Goal: Participate in discussion: Engage in conversation with other users on a specific topic

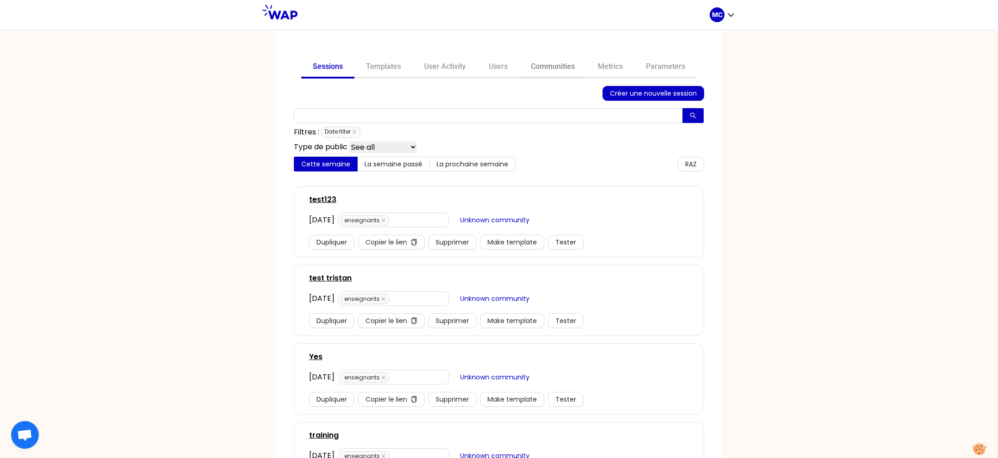
click at [545, 67] on link "Communities" at bounding box center [552, 67] width 67 height 22
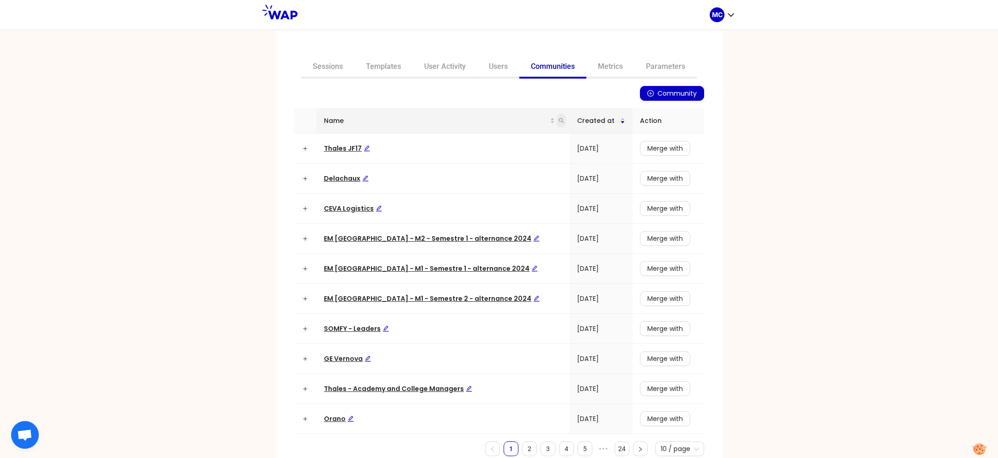
click at [559, 121] on icon "search" at bounding box center [561, 120] width 5 height 5
type input "ceva"
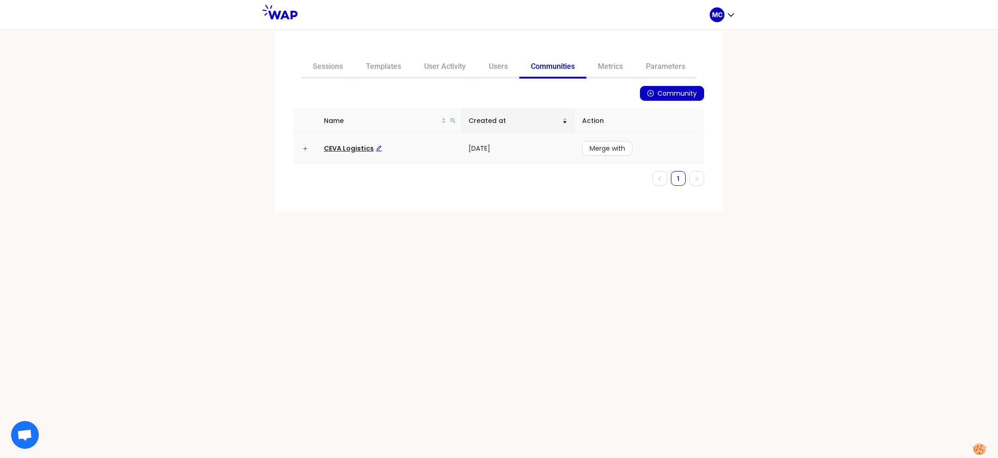
click at [349, 154] on td "CEVA Logistics" at bounding box center [388, 148] width 145 height 30
click at [345, 151] on span "CEVA Logistics" at bounding box center [353, 148] width 58 height 9
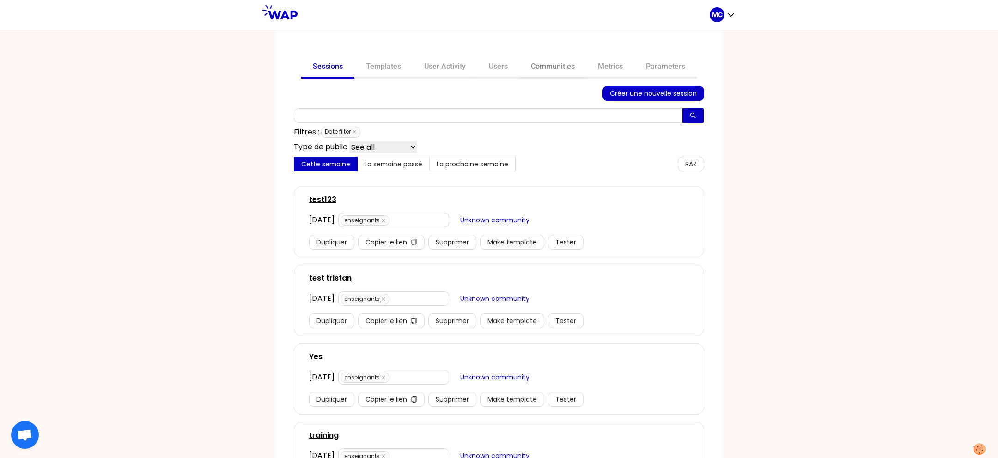
click at [526, 65] on link "Communities" at bounding box center [552, 67] width 67 height 22
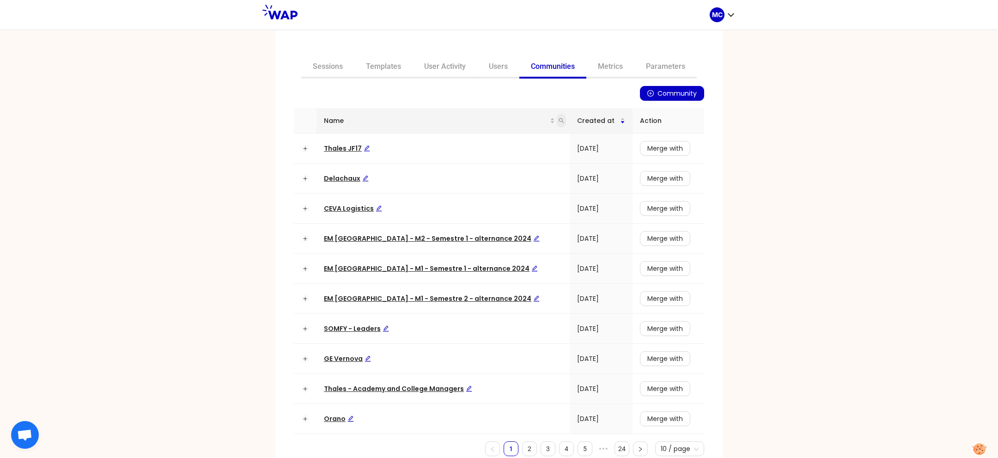
click at [558, 118] on icon "search" at bounding box center [561, 121] width 6 height 6
type input "learning"
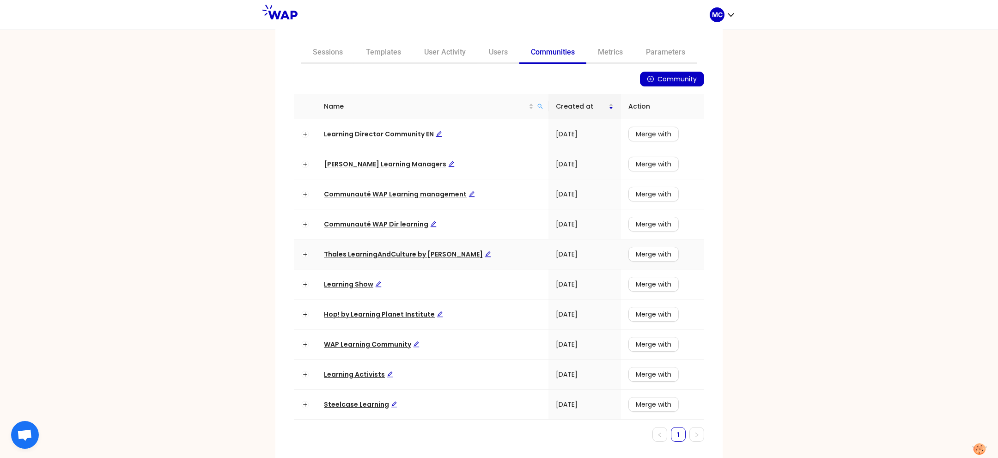
scroll to position [16, 0]
click at [389, 224] on span "Communauté WAP Dir learning" at bounding box center [380, 222] width 113 height 9
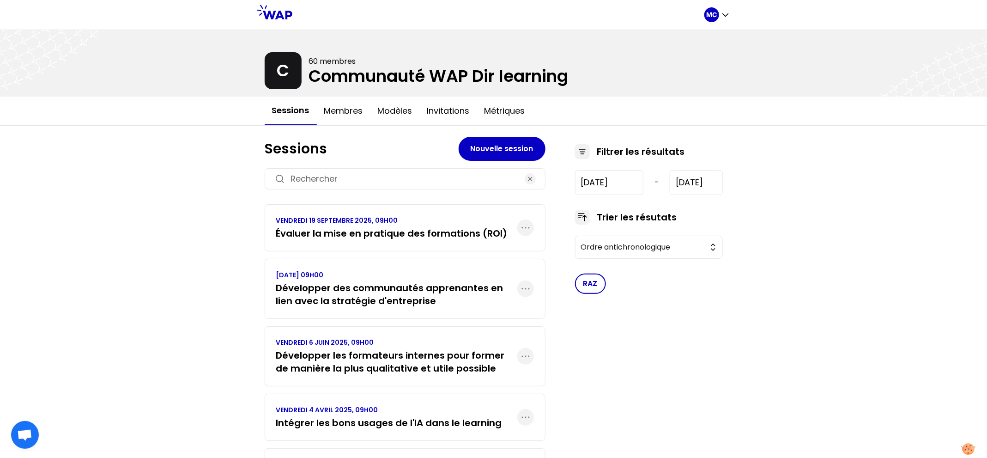
click at [437, 227] on h3 "Évaluer la mise en pratique des formations (ROI)" at bounding box center [391, 233] width 231 height 13
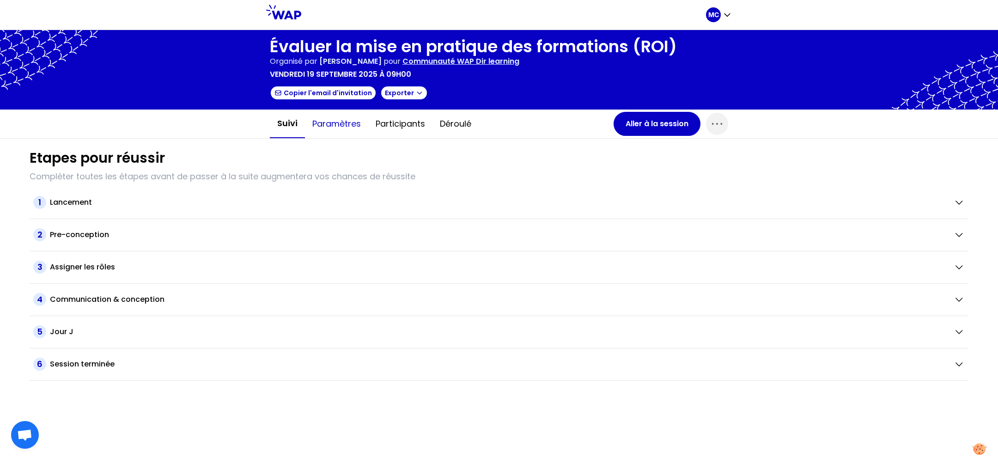
click at [345, 129] on button "Paramètres" at bounding box center [336, 124] width 63 height 28
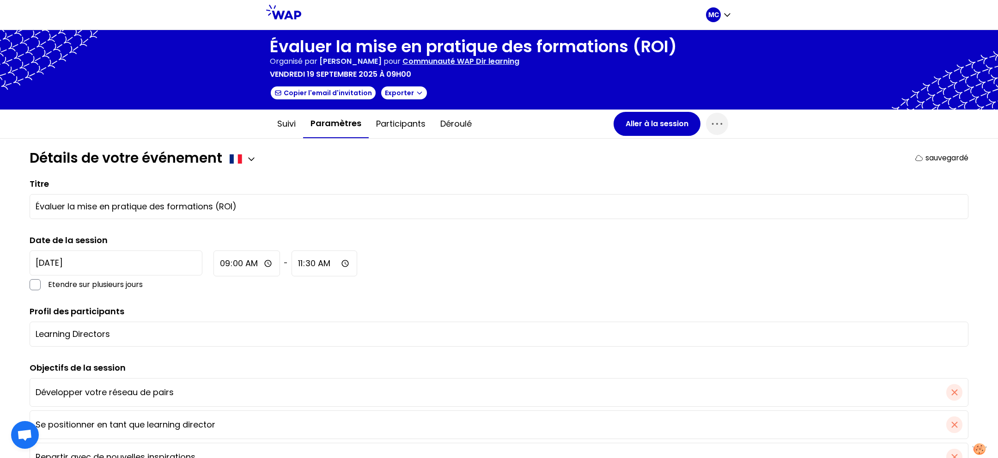
click at [606, 125] on div "Suivi Paramètres Participants Déroulé" at bounding box center [442, 123] width 344 height 29
click at [404, 132] on button "Participants" at bounding box center [401, 124] width 64 height 28
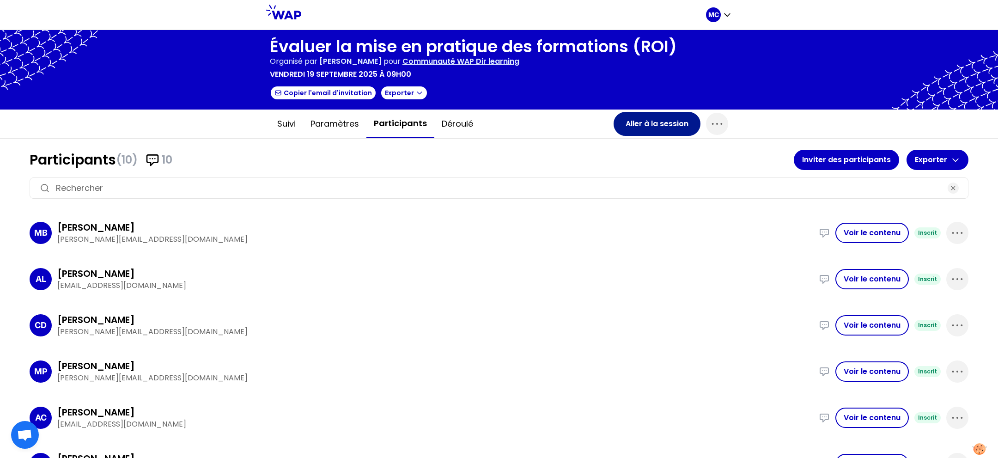
click at [613, 127] on button "Aller à la session" at bounding box center [656, 124] width 87 height 24
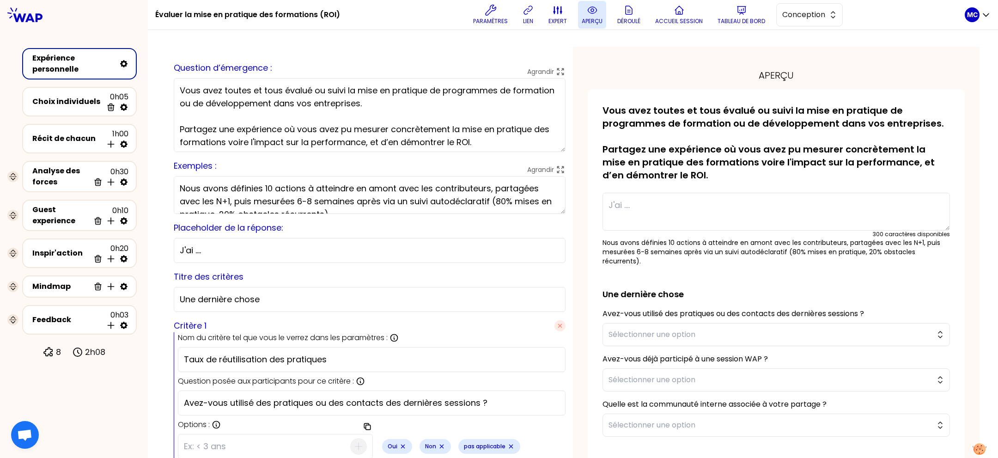
click at [581, 27] on button "aperçu" at bounding box center [592, 15] width 28 height 28
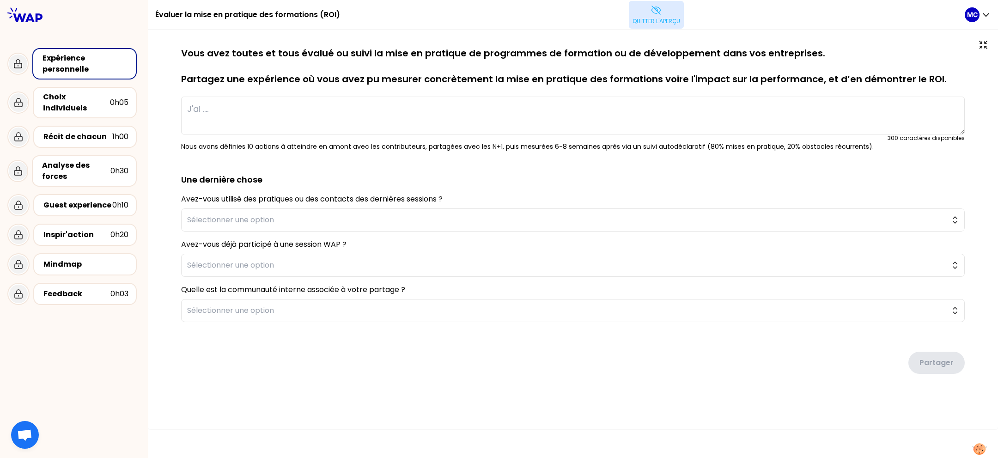
type textarea "Nous avons accompagné la transformation du métier de journaliste en déployant u…"
